Goal: Navigation & Orientation: Find specific page/section

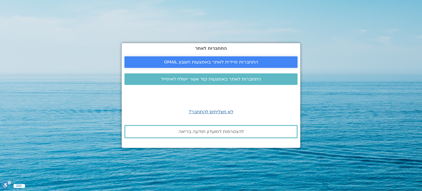
click at [169, 62] on span "התחברות מיידית לאתר באמצעות חשבון GMAIL" at bounding box center [211, 62] width 94 height 5
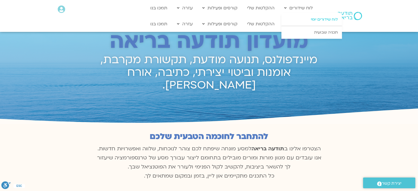
click at [312, 17] on link "לוח שידורים יומי" at bounding box center [312, 19] width 61 height 13
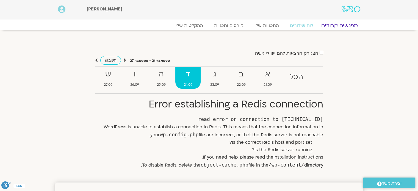
click at [340, 26] on link "מפגשים קרובים" at bounding box center [340, 25] width 50 height 7
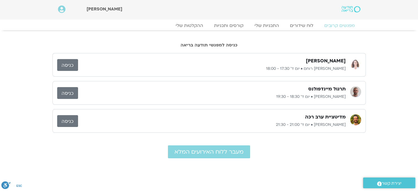
click at [65, 64] on link "כניסה" at bounding box center [67, 65] width 21 height 12
